Goal: Information Seeking & Learning: Learn about a topic

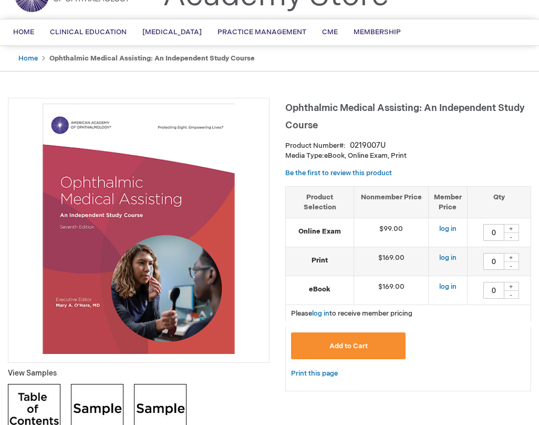
scroll to position [53, 0]
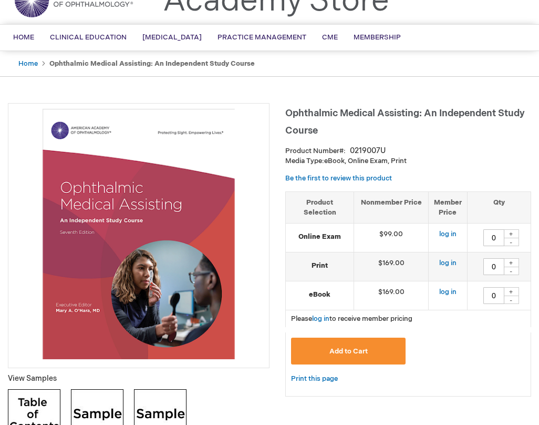
drag, startPoint x: 25, startPoint y: 102, endPoint x: 183, endPoint y: 317, distance: 267.1
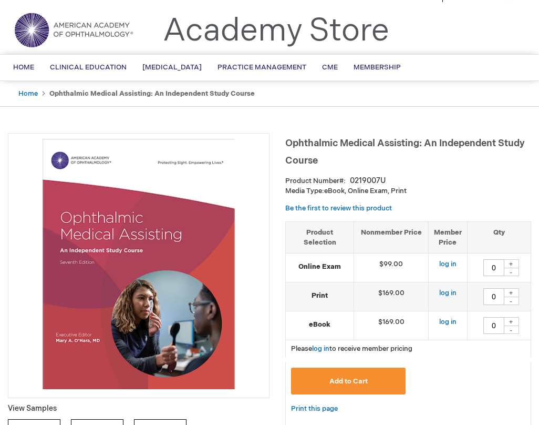
scroll to position [0, 0]
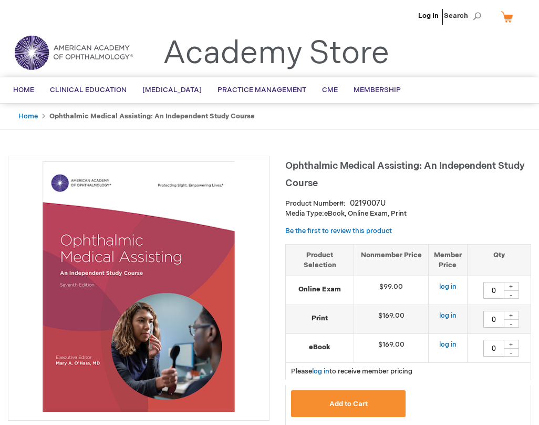
drag, startPoint x: 35, startPoint y: 133, endPoint x: 99, endPoint y: 254, distance: 136.5
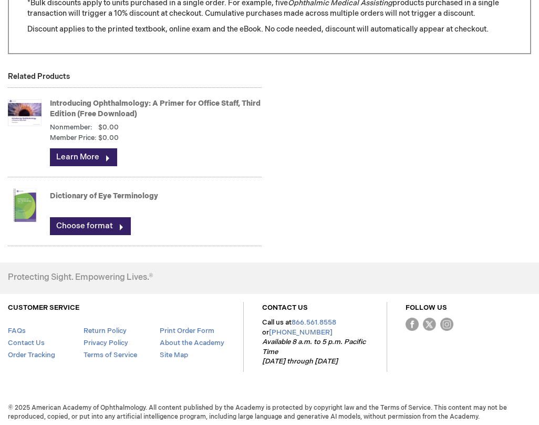
scroll to position [1467, 0]
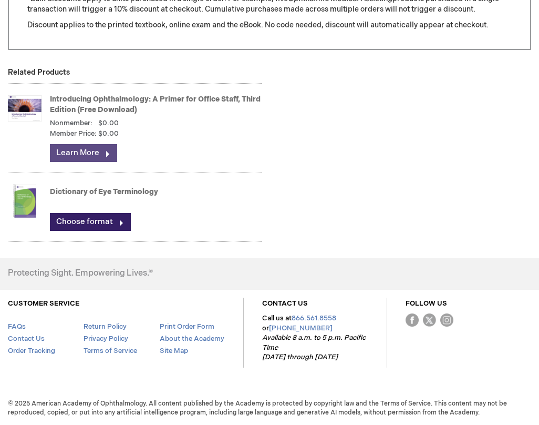
click at [85, 151] on link "Learn More" at bounding box center [83, 153] width 67 height 18
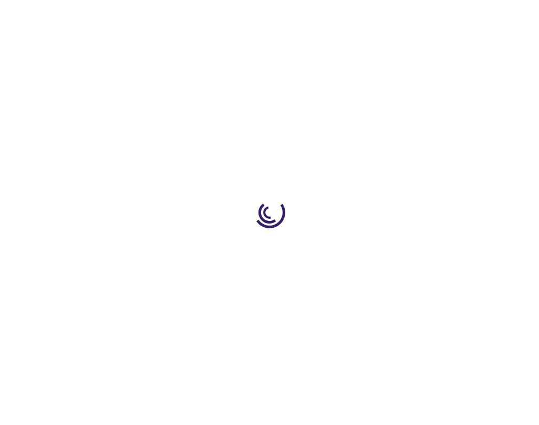
type input "0"
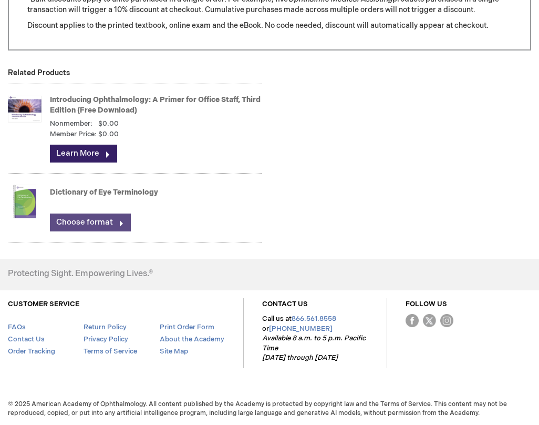
click at [102, 219] on link "Choose format" at bounding box center [90, 222] width 81 height 18
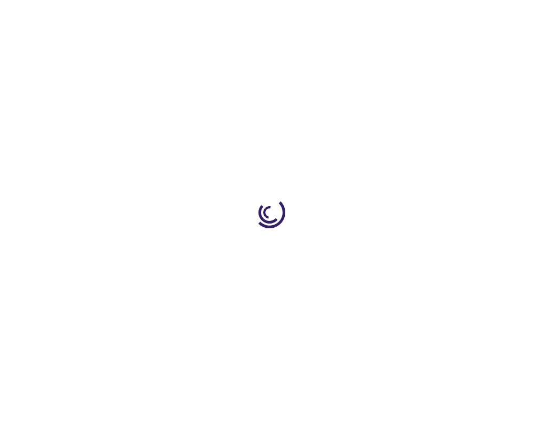
type input "0"
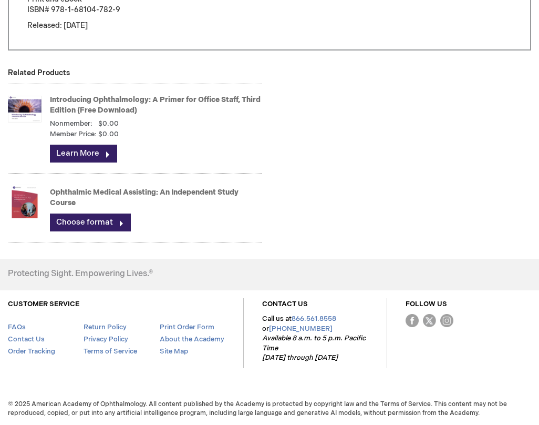
scroll to position [981, 0]
click at [99, 222] on link "Choose format" at bounding box center [90, 222] width 81 height 18
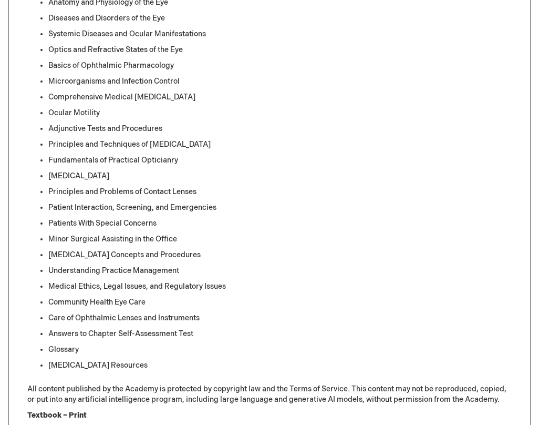
scroll to position [788, 0]
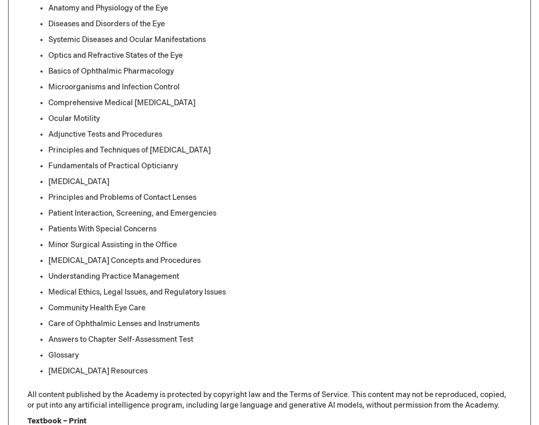
drag, startPoint x: 408, startPoint y: 13, endPoint x: 409, endPoint y: -12, distance: 24.2
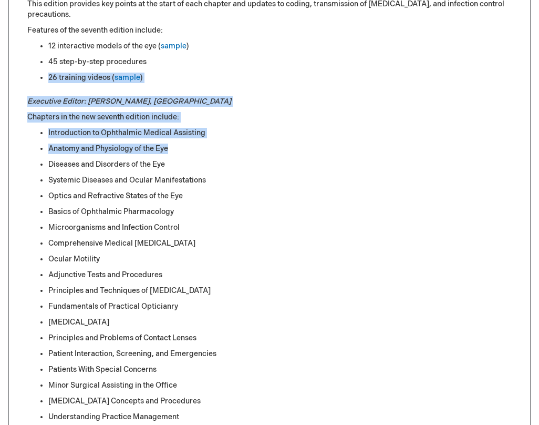
scroll to position [420, 0]
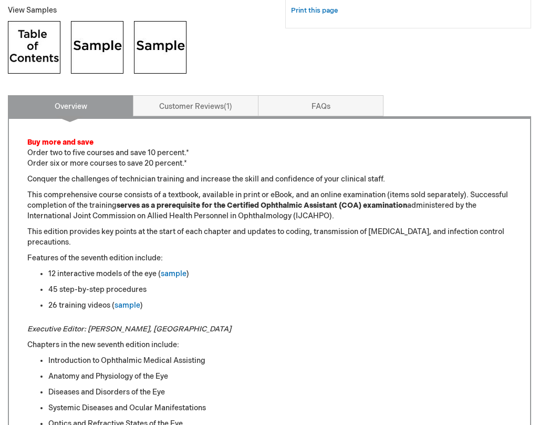
click at [364, 273] on div "12 interactive models of the eye ( sample )" at bounding box center [279, 273] width 463 height 11
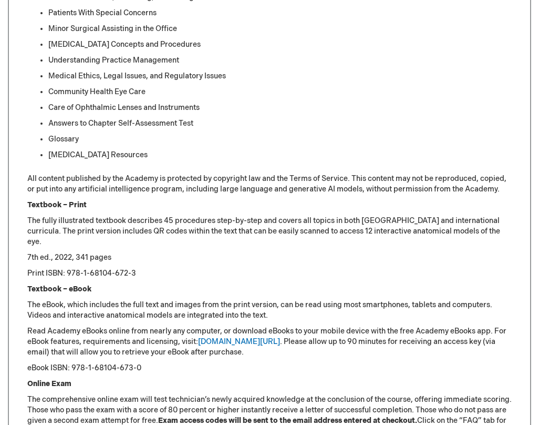
scroll to position [1051, 0]
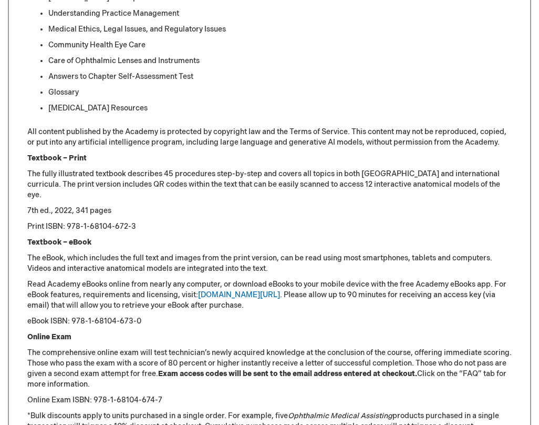
click at [375, 59] on li "Care of Ophthalmic Lenses and Instruments" at bounding box center [279, 61] width 463 height 11
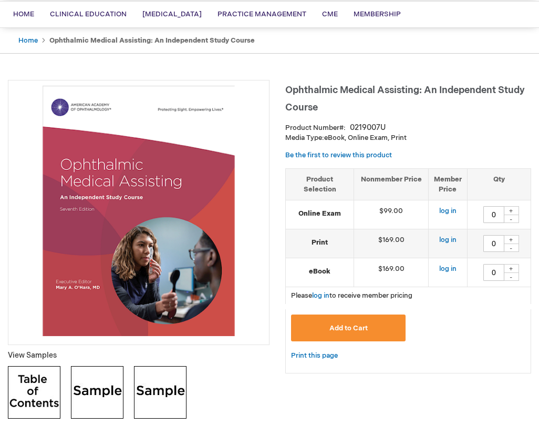
scroll to position [0, 0]
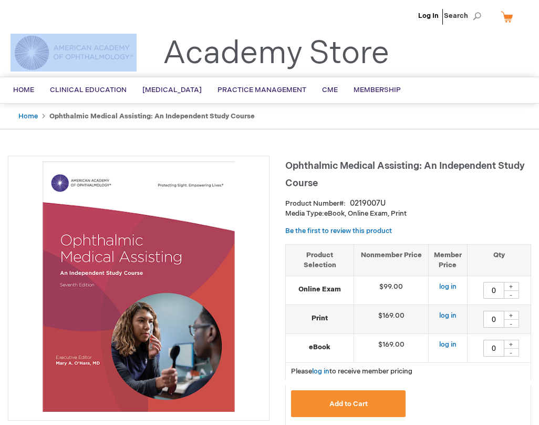
drag, startPoint x: 141, startPoint y: 56, endPoint x: 38, endPoint y: 51, distance: 103.1
click at [35, 53] on div "Toggle Nav Academy Store" at bounding box center [269, 57] width 539 height 40
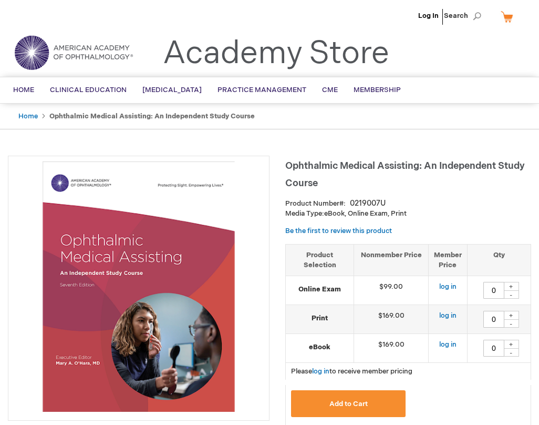
click at [406, 120] on ul "Home Ophthalmic Medical Assisting: An Independent Study Course" at bounding box center [270, 117] width 518 height 26
drag, startPoint x: 476, startPoint y: 201, endPoint x: 433, endPoint y: 232, distance: 52.2
click at [476, 200] on div "Product Number 0219007U" at bounding box center [408, 203] width 246 height 11
click at [416, 129] on ul "Home Ophthalmic Medical Assisting: An Independent Study Course" at bounding box center [270, 117] width 518 height 26
click at [498, 55] on div "Toggle Nav Academy Store" at bounding box center [269, 57] width 539 height 40
